Goal: Task Accomplishment & Management: Manage account settings

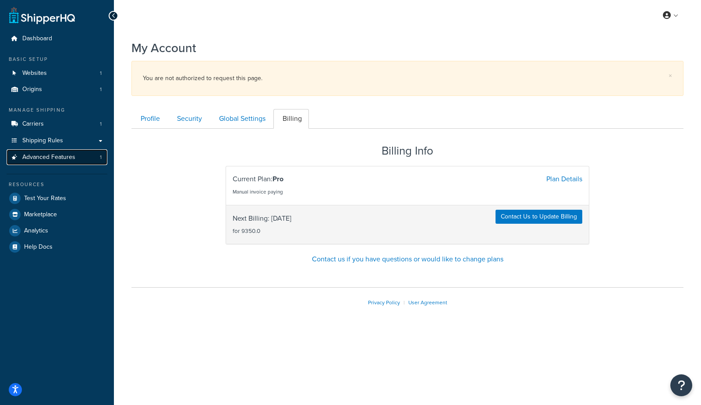
click at [40, 159] on span "Advanced Features" at bounding box center [48, 157] width 53 height 7
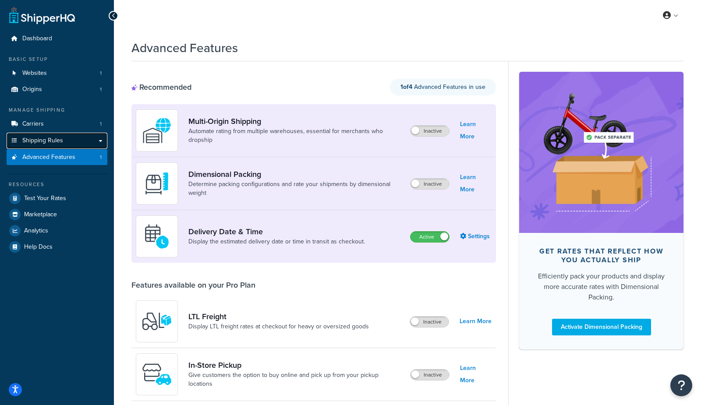
click at [28, 144] on span "Shipping Rules" at bounding box center [42, 140] width 41 height 7
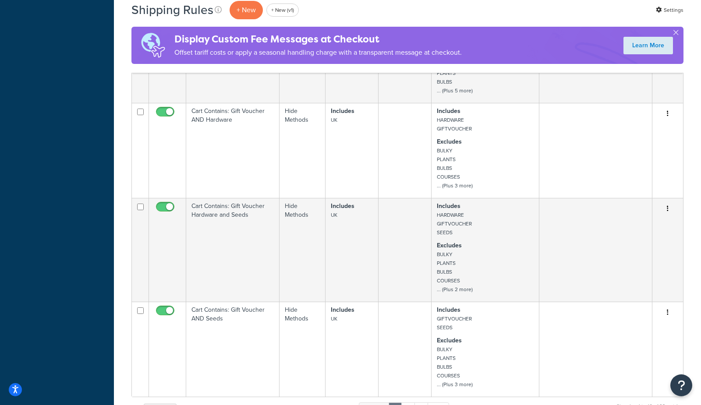
scroll to position [852, 0]
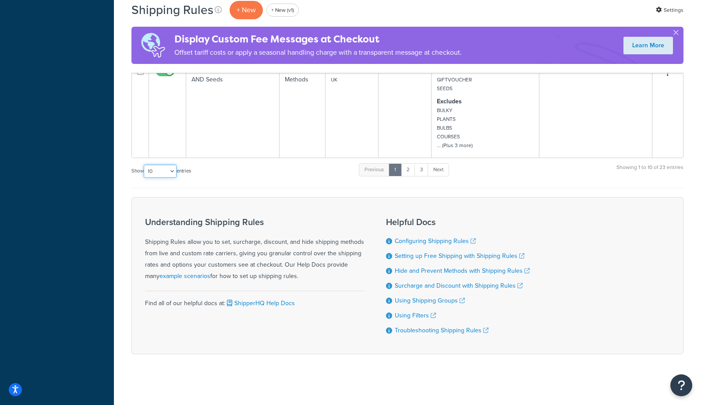
click at [155, 172] on select "10 15 25 50 100 1000" at bounding box center [160, 171] width 33 height 13
select select "1000"
click at [145, 165] on select "10 15 25 50 100 1000" at bounding box center [160, 171] width 33 height 13
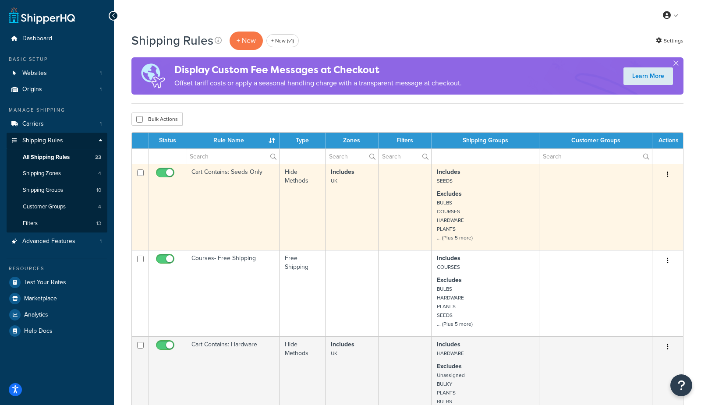
scroll to position [4, 0]
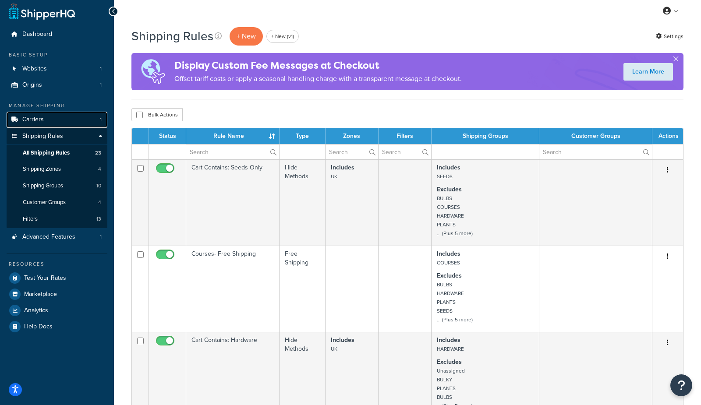
click at [51, 120] on link "Carriers 1" at bounding box center [57, 120] width 101 height 16
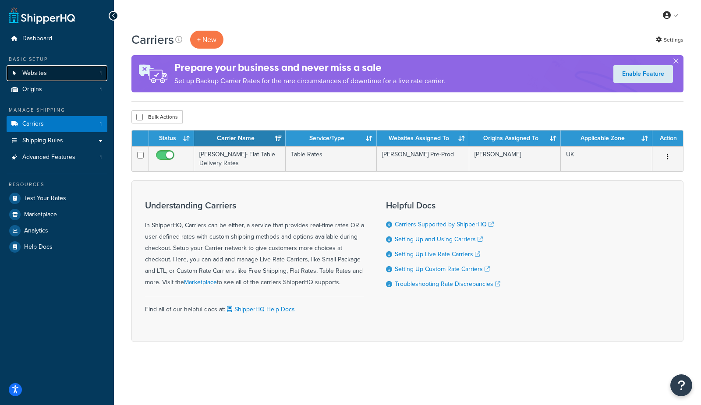
click at [49, 76] on link "Websites 1" at bounding box center [57, 73] width 101 height 16
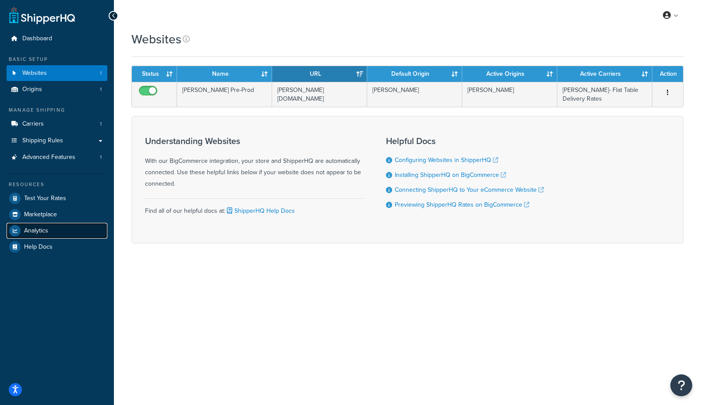
click at [67, 231] on link "Analytics" at bounding box center [57, 231] width 101 height 16
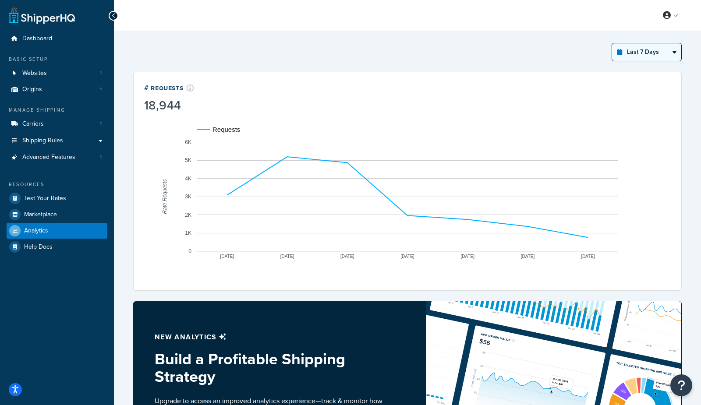
click at [639, 54] on select "Last 24 Hours Last 7 Days Last 30 Days Last 3 Months Last 6 Months Last 12 Mont…" at bounding box center [646, 52] width 69 height 18
select select "last_year"
click at [613, 43] on select "Last 24 Hours Last 7 Days Last 30 Days Last 3 Months Last 6 Months Last 12 Mont…" at bounding box center [646, 52] width 69 height 18
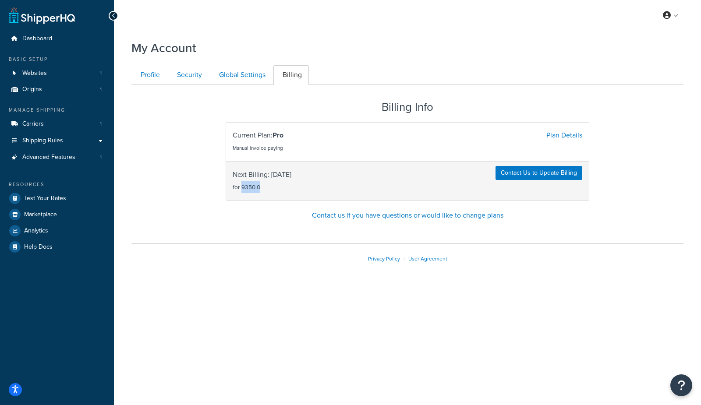
drag, startPoint x: 241, startPoint y: 185, endPoint x: 261, endPoint y: 187, distance: 19.5
click at [261, 187] on span "Next Billing: 2025-11-19 for 9350.0" at bounding box center [262, 181] width 59 height 25
copy small "9350.0"
click at [37, 70] on span "Websites" at bounding box center [34, 73] width 25 height 7
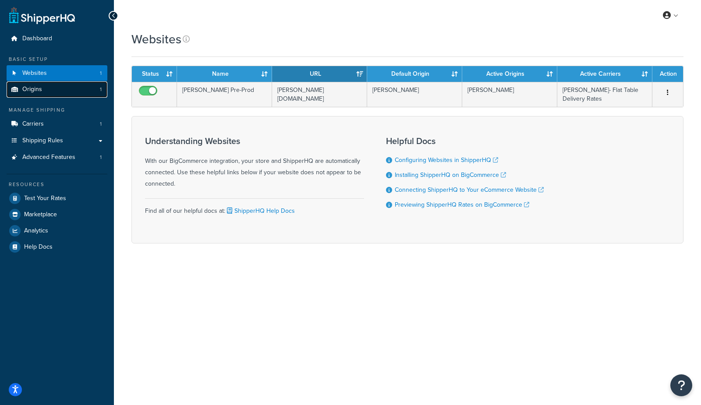
click at [47, 91] on link "Origins 1" at bounding box center [57, 90] width 101 height 16
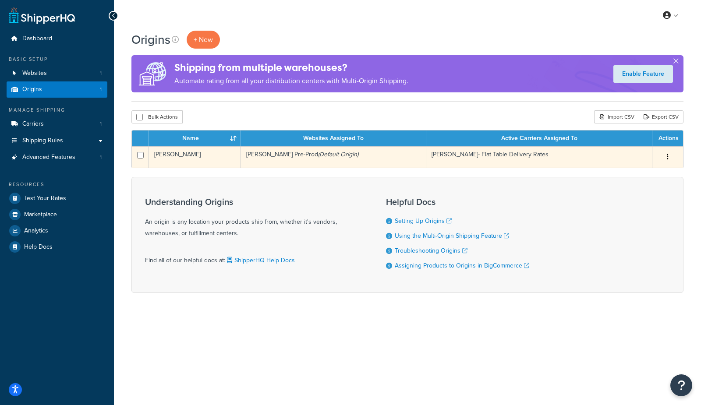
click at [205, 166] on td "[PERSON_NAME]" at bounding box center [195, 156] width 92 height 21
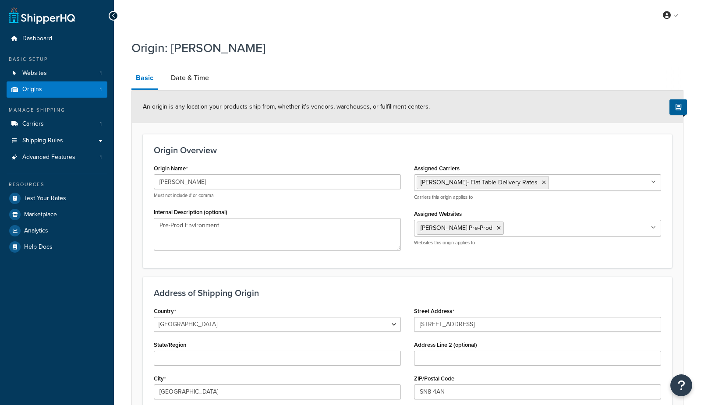
select select "1226"
click at [33, 121] on span "Carriers" at bounding box center [32, 124] width 21 height 7
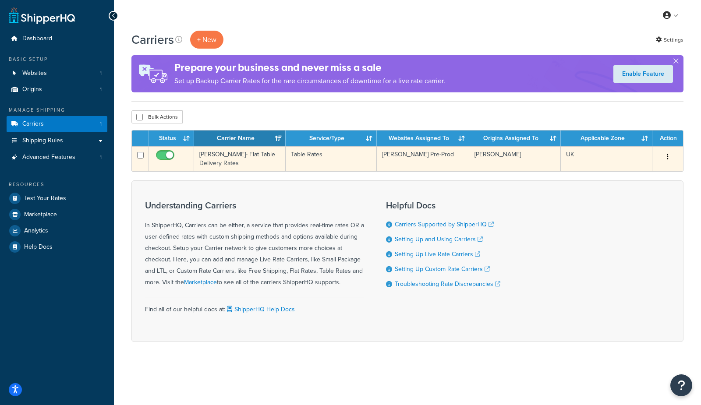
click at [228, 158] on td "Sarah Raven- Flat Table Delivery Rates" at bounding box center [240, 158] width 92 height 25
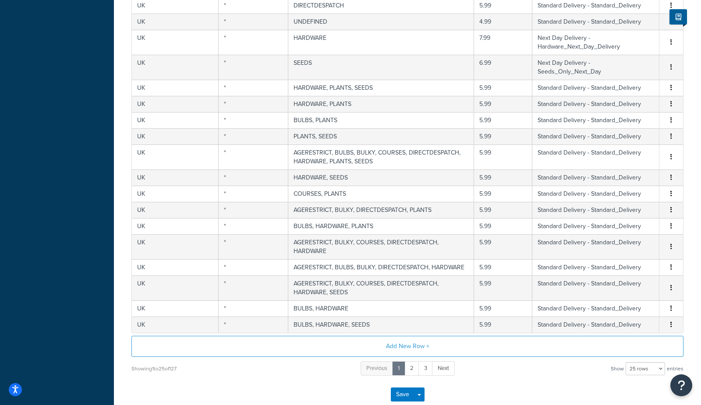
scroll to position [344, 0]
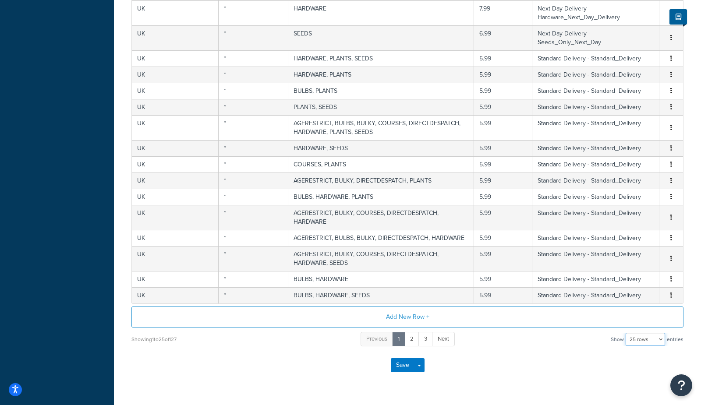
click at [650, 333] on select "10 rows 15 rows 25 rows 50 rows 100 rows 1000 rows" at bounding box center [645, 339] width 39 height 13
select select "1000"
click at [627, 333] on select "10 rows 15 rows 25 rows 50 rows 100 rows 1000 rows" at bounding box center [645, 339] width 39 height 13
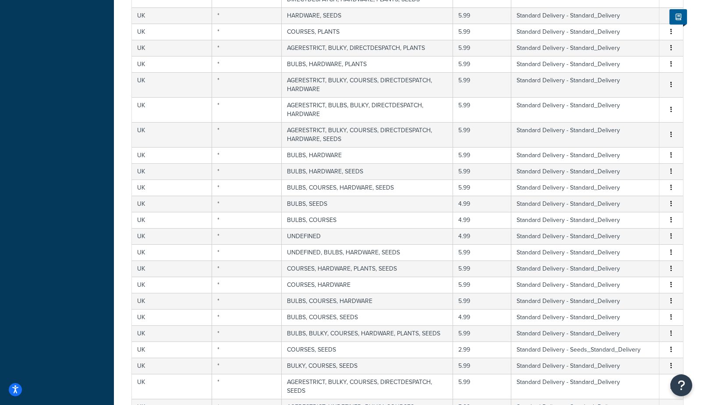
scroll to position [0, 0]
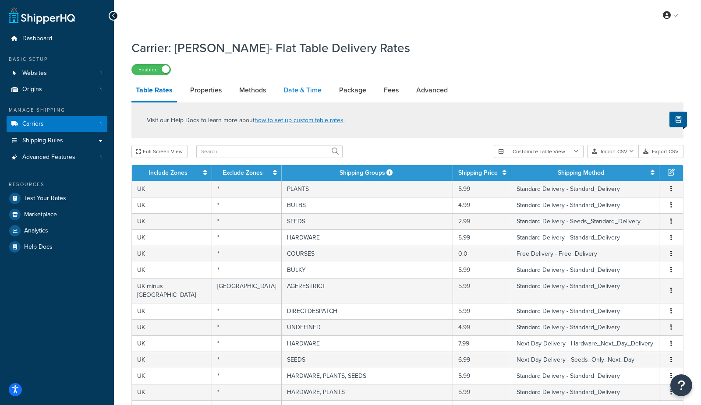
click at [298, 86] on link "Date & Time" at bounding box center [302, 90] width 47 height 21
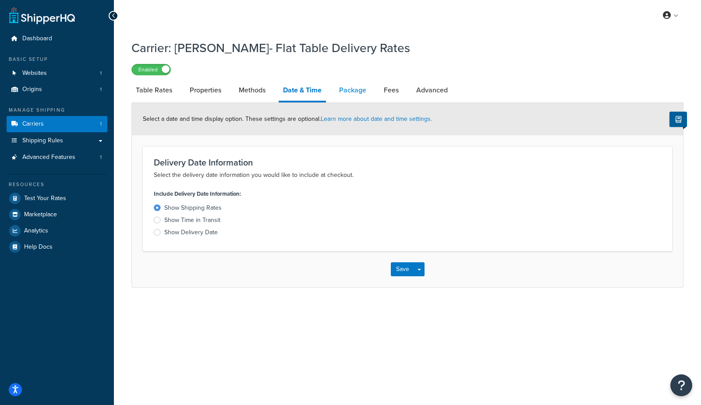
click at [369, 95] on link "Package" at bounding box center [353, 90] width 36 height 21
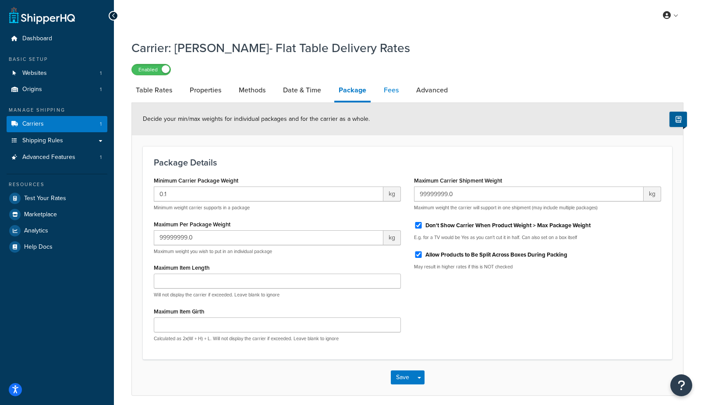
click at [394, 94] on link "Fees" at bounding box center [392, 90] width 24 height 21
select select "item"
select select "AFTER"
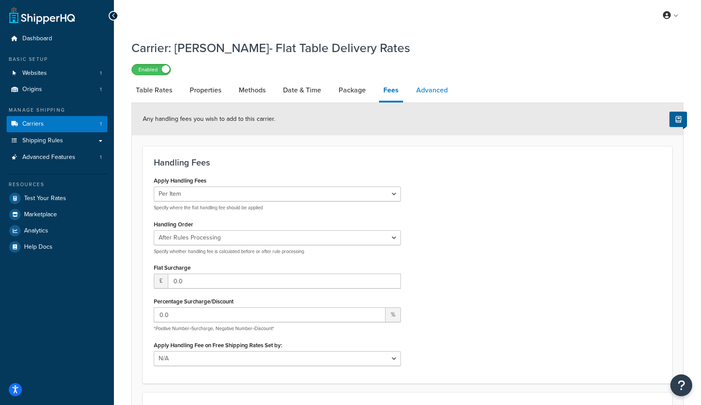
click at [435, 95] on link "Advanced" at bounding box center [432, 90] width 40 height 21
select select "false"
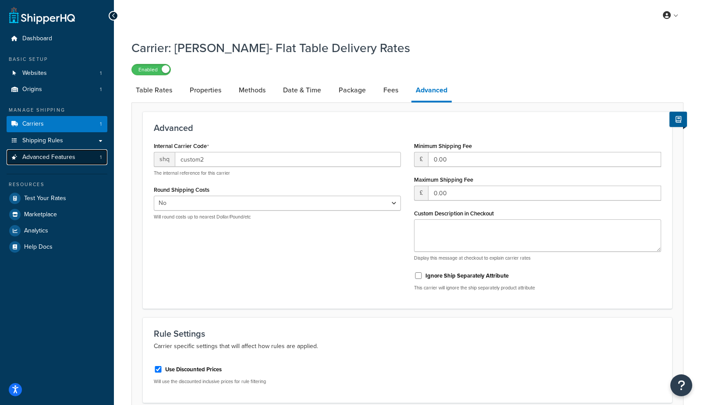
click at [66, 161] on span "Advanced Features" at bounding box center [48, 157] width 53 height 7
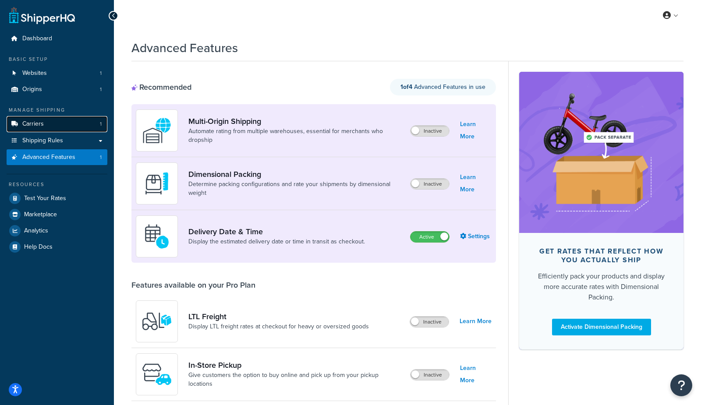
click at [34, 124] on span "Carriers" at bounding box center [32, 124] width 21 height 7
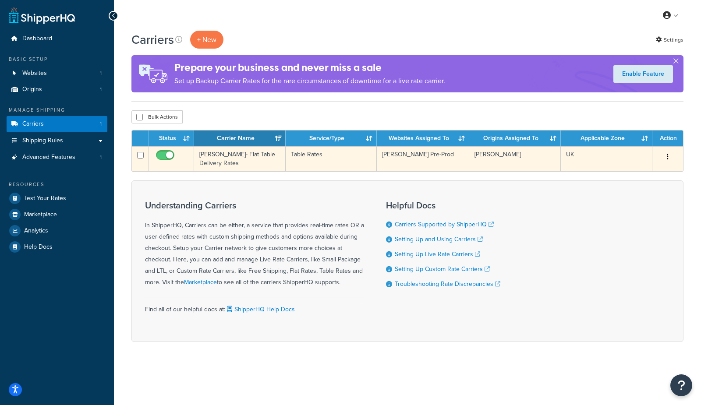
click at [233, 170] on td "[PERSON_NAME]- Flat Table Delivery Rates" at bounding box center [240, 158] width 92 height 25
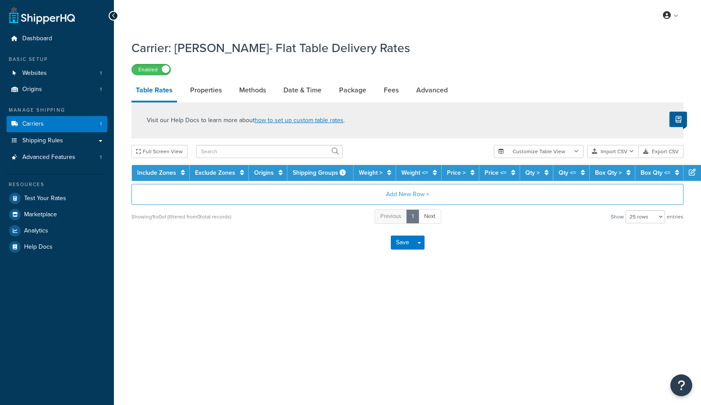
select select "25"
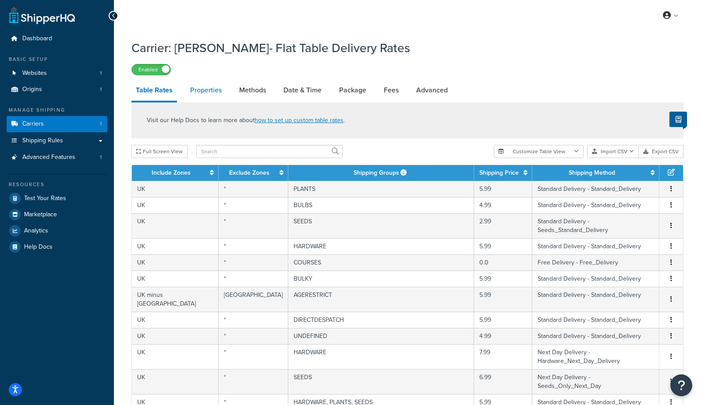
drag, startPoint x: 251, startPoint y: 92, endPoint x: 202, endPoint y: 92, distance: 48.7
click at [251, 92] on link "Methods" at bounding box center [253, 90] width 36 height 21
select select "25"
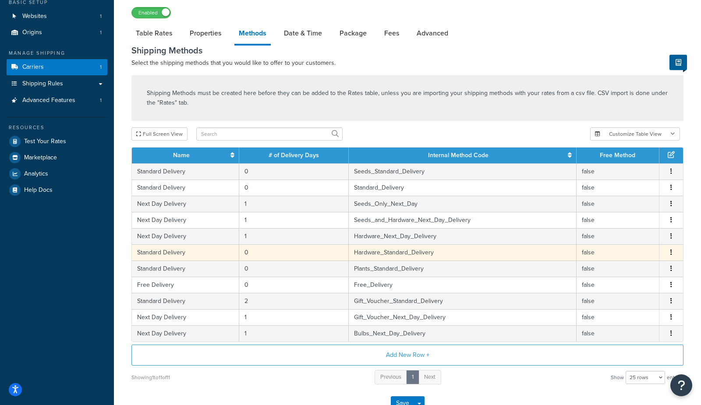
scroll to position [57, 0]
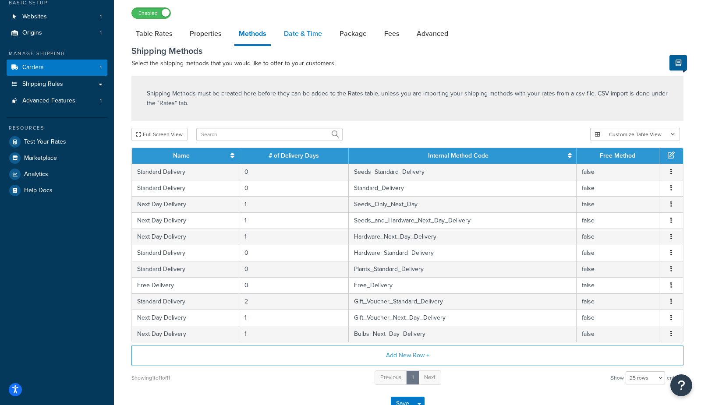
click at [295, 33] on link "Date & Time" at bounding box center [303, 33] width 47 height 21
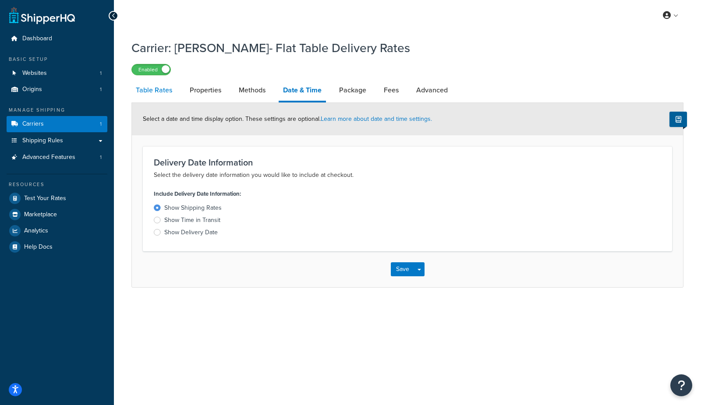
click at [155, 90] on link "Table Rates" at bounding box center [153, 90] width 45 height 21
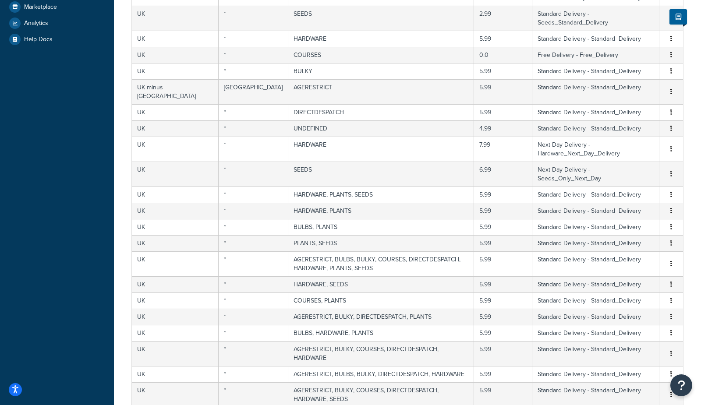
scroll to position [344, 0]
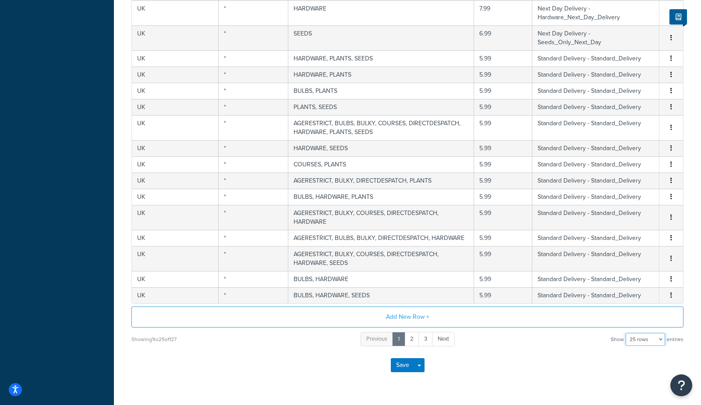
click at [649, 333] on select "10 rows 15 rows 25 rows 50 rows 100 rows 1000 rows" at bounding box center [645, 339] width 39 height 13
select select "1000"
click at [627, 333] on select "10 rows 15 rows 25 rows 50 rows 100 rows 1000 rows" at bounding box center [645, 339] width 39 height 13
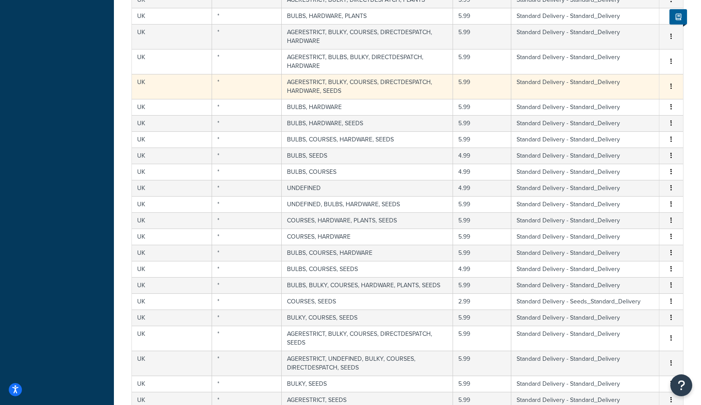
scroll to position [497, 0]
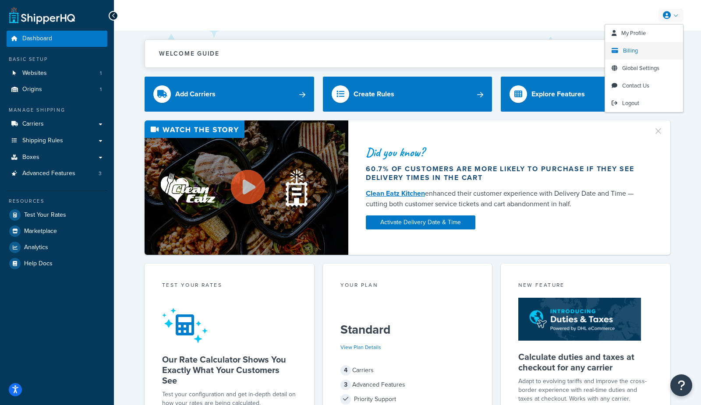
click at [630, 52] on span "Billing" at bounding box center [630, 50] width 15 height 8
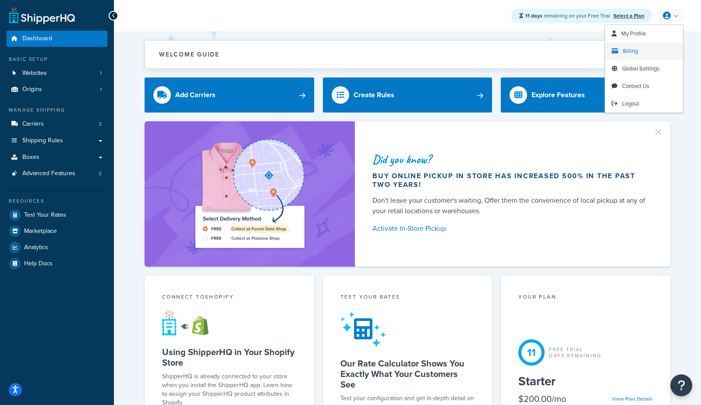
click at [624, 48] on span "Billing" at bounding box center [630, 51] width 15 height 8
